Goal: Task Accomplishment & Management: Use online tool/utility

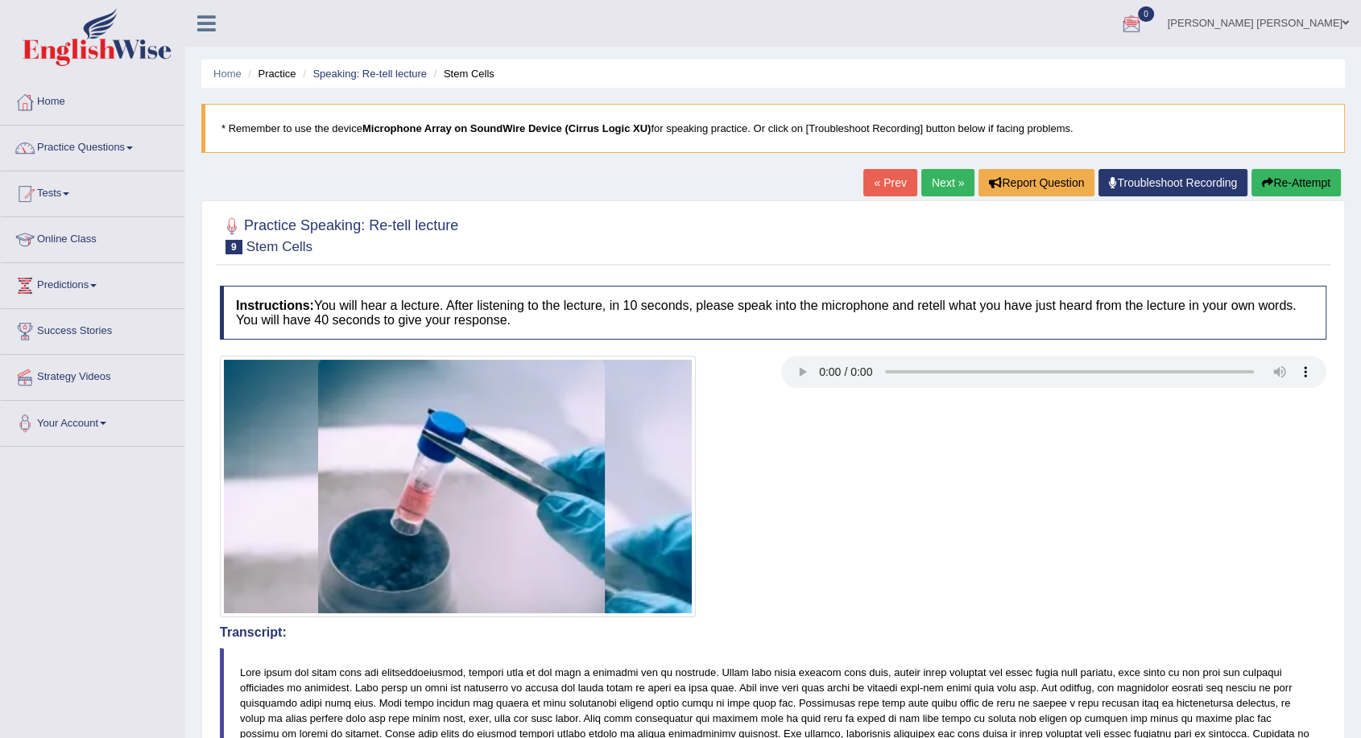
click at [928, 183] on link "Next »" at bounding box center [947, 182] width 53 height 27
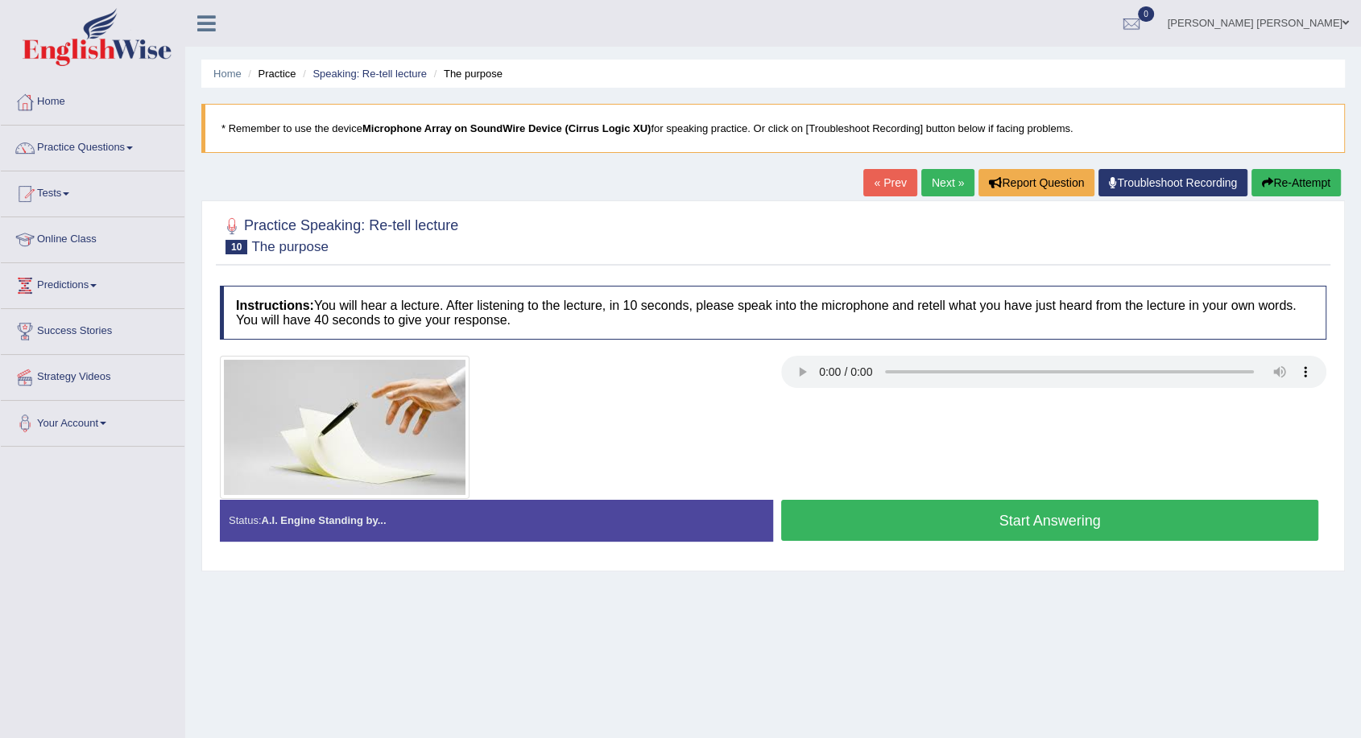
click at [490, 710] on div "Home Practice Speaking: Re-tell lecture The purpose * Remember to use the devic…" at bounding box center [772, 402] width 1175 height 805
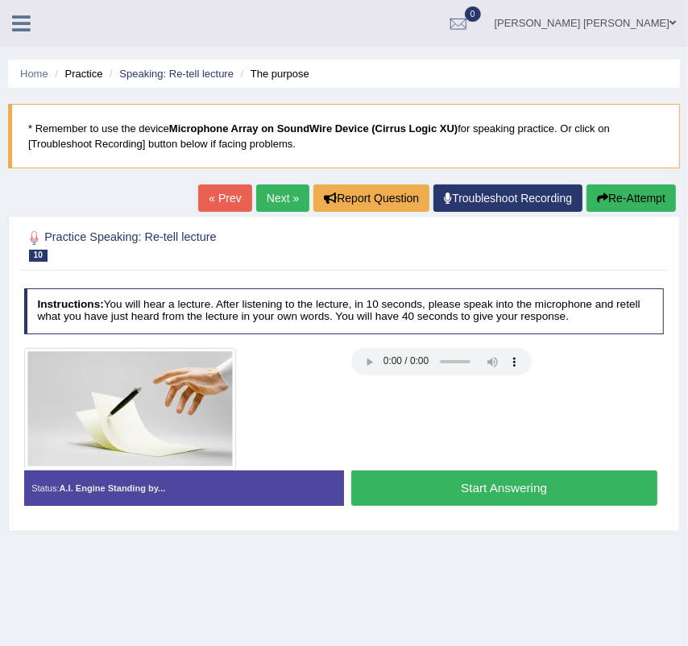
click at [542, 484] on button "Start Answering" at bounding box center [504, 487] width 306 height 35
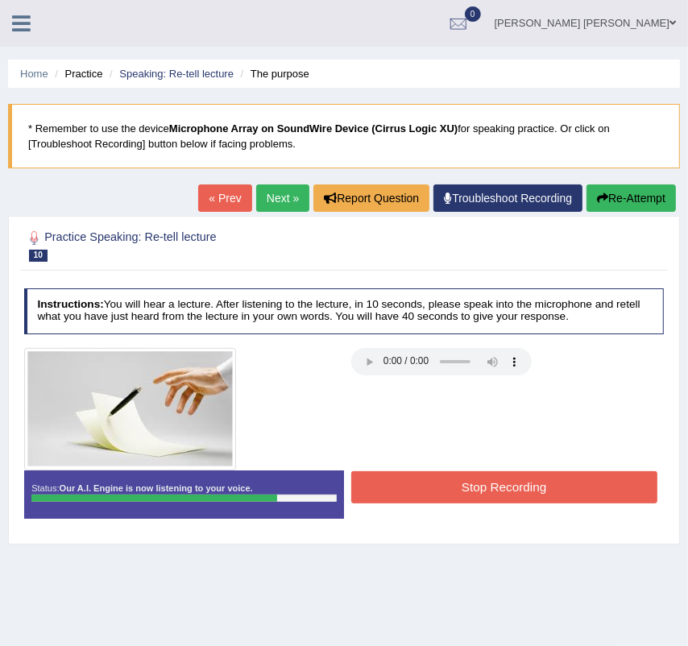
click at [487, 491] on button "Stop Recording" at bounding box center [504, 486] width 306 height 31
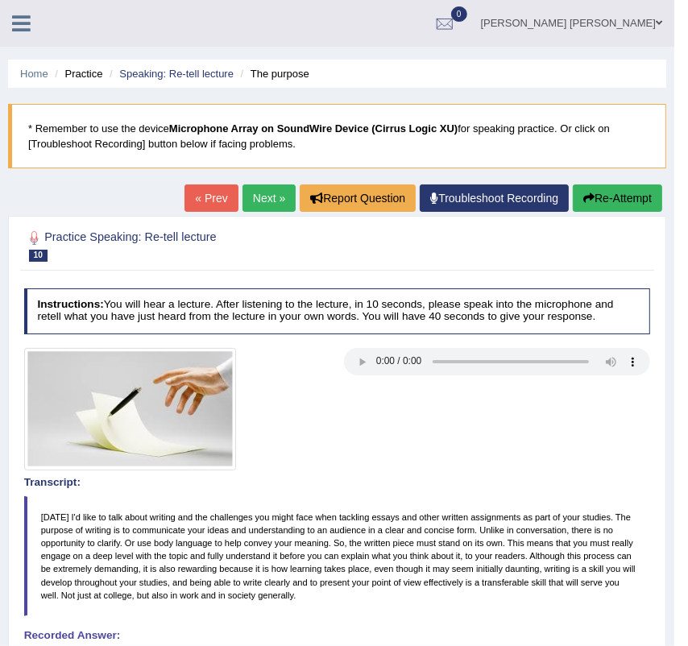
click at [275, 206] on link "Next »" at bounding box center [268, 197] width 53 height 27
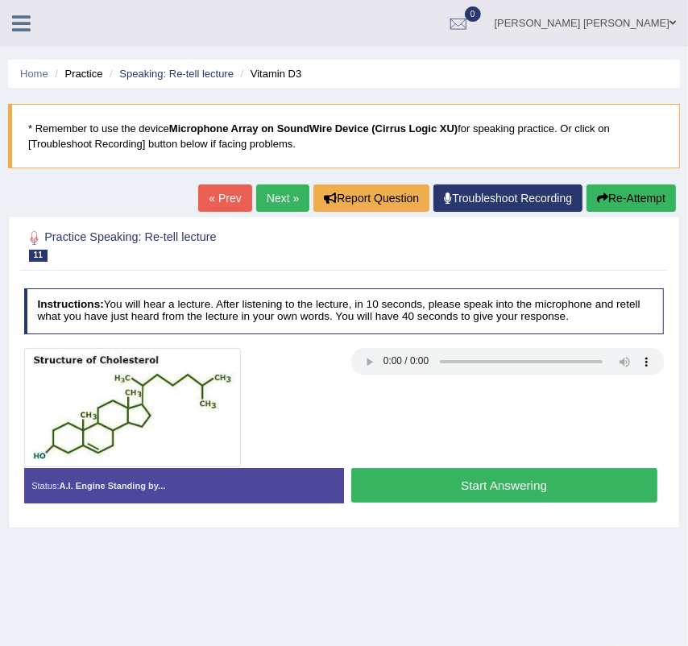
click at [495, 489] on button "Start Answering" at bounding box center [504, 485] width 306 height 35
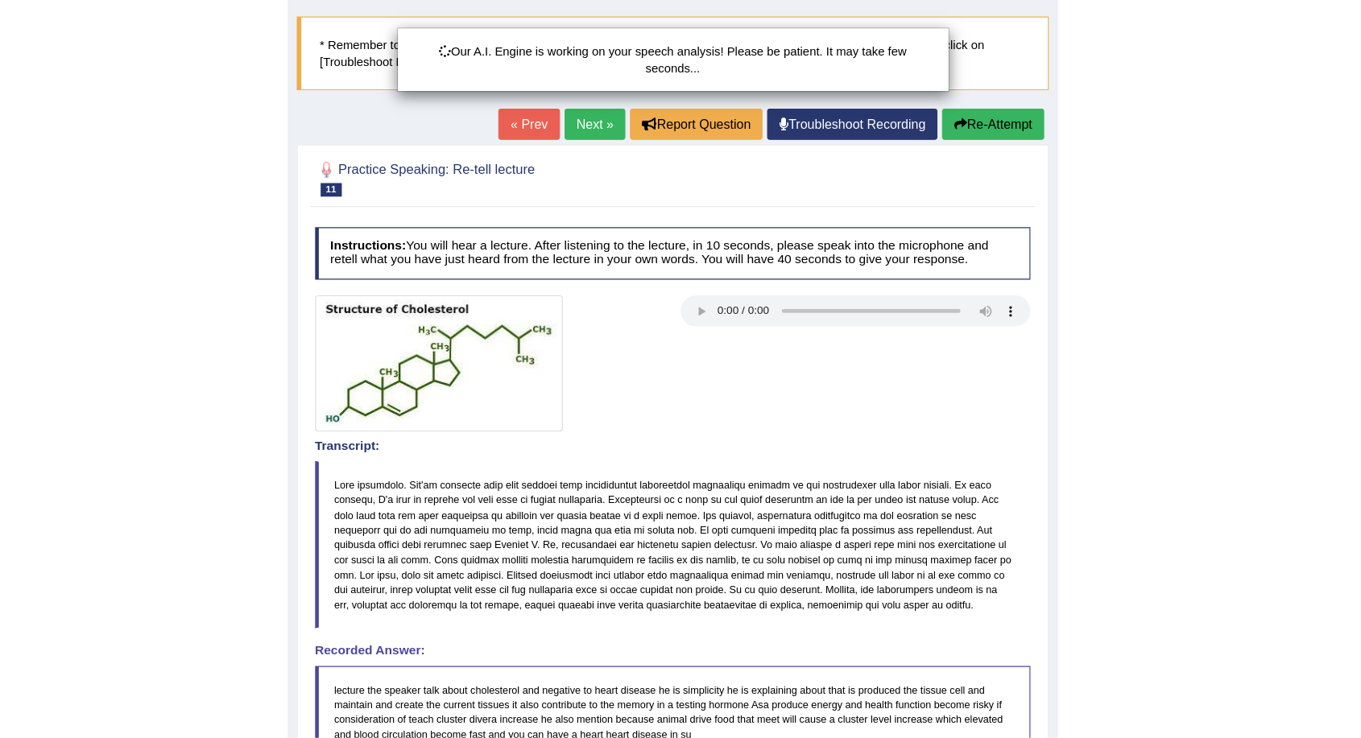
scroll to position [335, 0]
